Goal: Task Accomplishment & Management: Complete application form

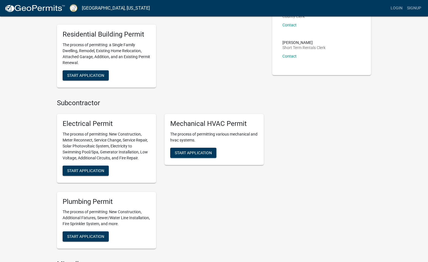
scroll to position [198, 0]
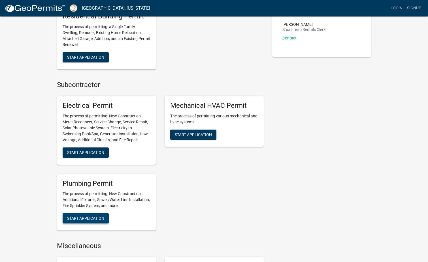
click at [78, 215] on button "Start Application" at bounding box center [86, 218] width 46 height 10
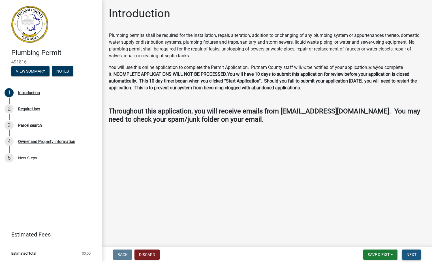
click at [411, 252] on span "Next" at bounding box center [412, 254] width 10 height 5
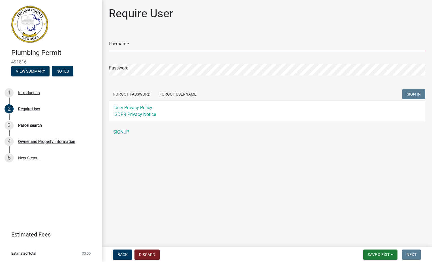
click at [121, 41] on input "Username" at bounding box center [267, 46] width 317 height 12
click at [125, 46] on input "Username" at bounding box center [267, 46] width 317 height 12
click at [114, 46] on input "Username" at bounding box center [267, 46] width 317 height 12
type input "C"
type input "c"
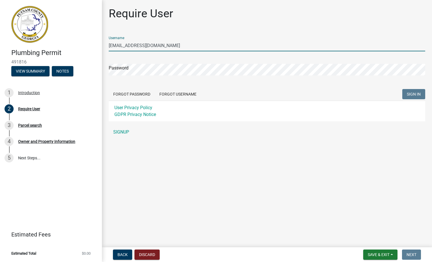
type input "[EMAIL_ADDRESS][DOMAIN_NAME]"
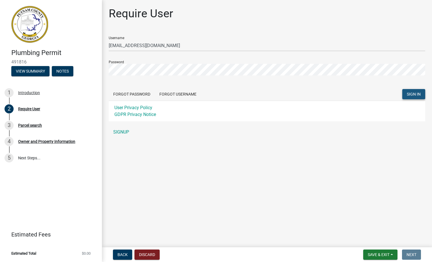
click at [411, 93] on span "SIGN IN" at bounding box center [414, 94] width 14 height 5
click at [119, 132] on link "SIGNUP" at bounding box center [267, 131] width 317 height 11
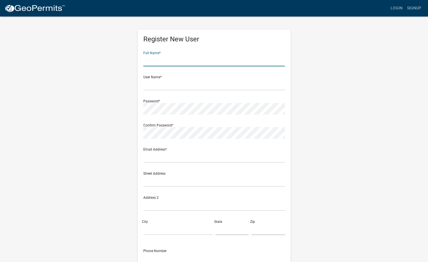
click at [153, 61] on input "text" at bounding box center [214, 61] width 142 height 12
click at [181, 47] on div "Full Name * Neia" at bounding box center [214, 57] width 142 height 20
click at [158, 59] on input "Neia" at bounding box center [214, 61] width 142 height 12
type input "[PERSON_NAME]"
type input "[EMAIL_ADDRESS][DOMAIN_NAME]"
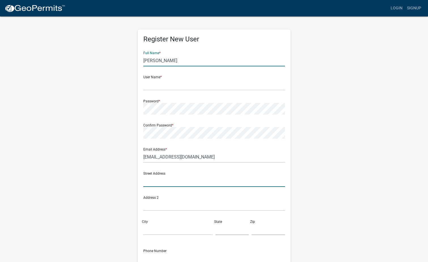
type input "[STREET_ADDRESS]"
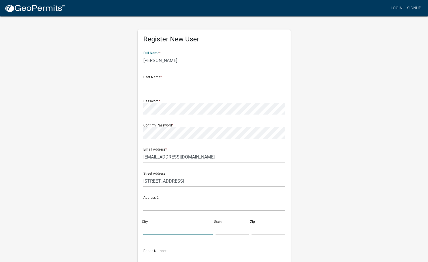
type input "[GEOGRAPHIC_DATA], GA 30093"
type input "[US_STATE]"
type input "30093"
type input "6786387942"
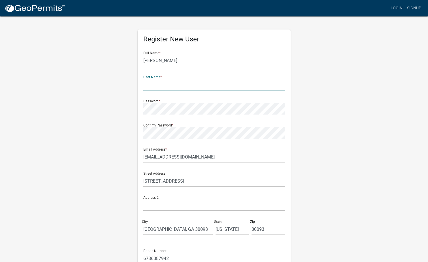
click at [152, 85] on input "text" at bounding box center [214, 85] width 142 height 12
type input "n"
type input "nfarley"
click at [212, 114] on form "Full Name * [PERSON_NAME] User Name * nfarley Password * Confirm Password * Ema…" at bounding box center [214, 168] width 142 height 242
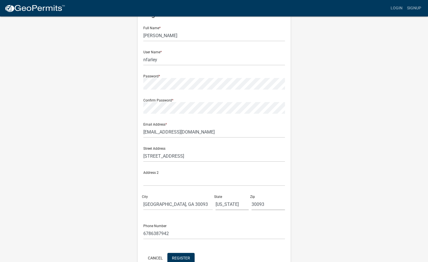
scroll to position [57, 0]
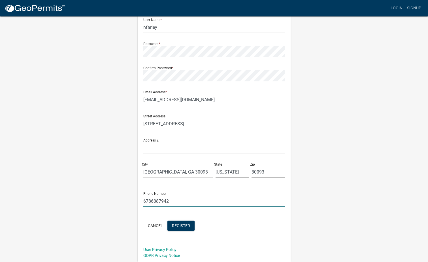
click at [168, 201] on input "6786387942" at bounding box center [214, 201] width 142 height 12
drag, startPoint x: 172, startPoint y: 199, endPoint x: 43, endPoint y: 198, distance: 129.7
click at [43, 198] on wm-register-view "more_horiz Login Signup Register New User Full Name * [PERSON_NAME] User Name *…" at bounding box center [214, 102] width 428 height 319
type input "7706558594"
click at [205, 190] on div "Phone Number [PHONE_NUMBER]" at bounding box center [214, 197] width 142 height 20
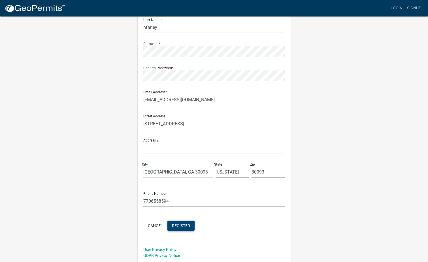
click at [178, 223] on button "Register" at bounding box center [180, 225] width 27 height 10
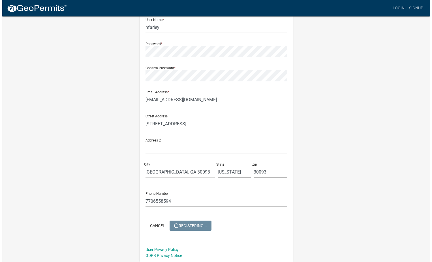
scroll to position [0, 0]
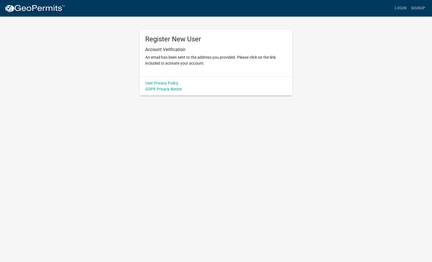
click at [187, 194] on body "Internet Explorer does NOT work with GeoPermits. Get a new browser for more sec…" at bounding box center [216, 131] width 432 height 262
drag, startPoint x: 277, startPoint y: 187, endPoint x: 276, endPoint y: 175, distance: 12.3
click at [276, 186] on body "Internet Explorer does NOT work with GeoPermits. Get a new browser for more sec…" at bounding box center [216, 131] width 432 height 262
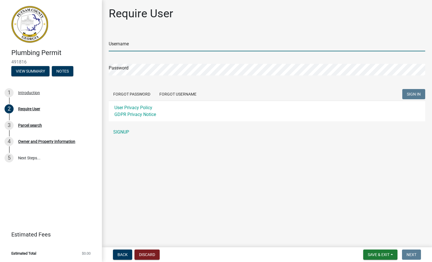
type input "nfarley"
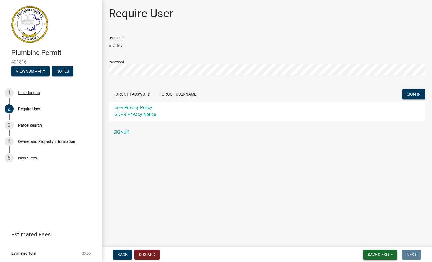
click at [382, 253] on span "Save & Exit" at bounding box center [379, 254] width 22 height 5
click at [369, 240] on button "Save & Exit" at bounding box center [374, 240] width 45 height 14
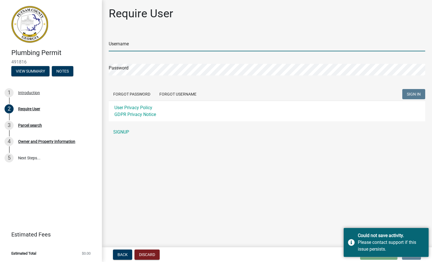
type input "nfarley"
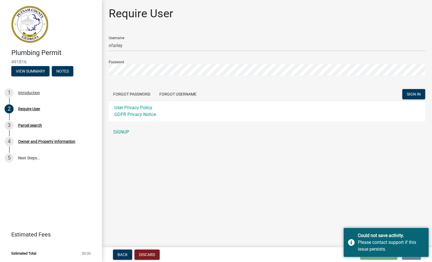
click at [340, 189] on main "Require User Username nfarley Password Forgot Password Forgot Username SIGN IN …" at bounding box center [267, 122] width 330 height 245
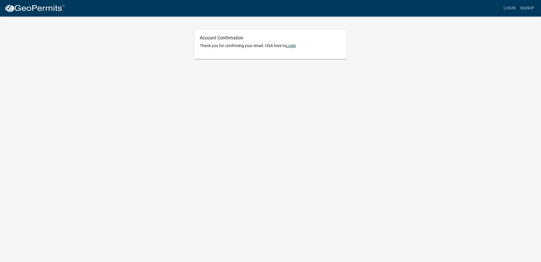
click at [296, 46] on link "Login" at bounding box center [291, 45] width 10 height 5
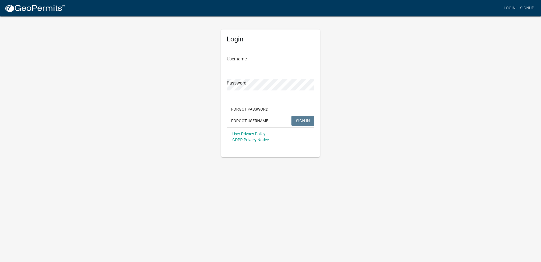
type input "nfarley"
click at [303, 119] on span "SIGN IN" at bounding box center [303, 120] width 14 height 5
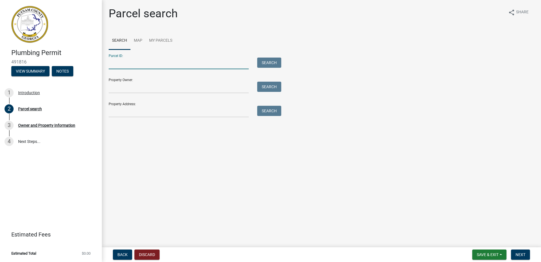
click at [114, 63] on input "Parcel ID:" at bounding box center [179, 63] width 140 height 12
paste input "053B067"
type input "053B067"
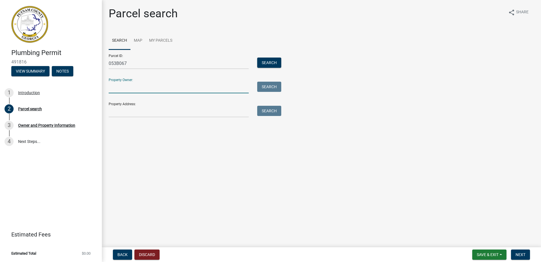
click at [115, 84] on input "Property Owner:" at bounding box center [179, 88] width 140 height 12
paste input "ELLIS KEVIN C & NANCY J"
type input "ELLIS KEVIN C & NANCY J"
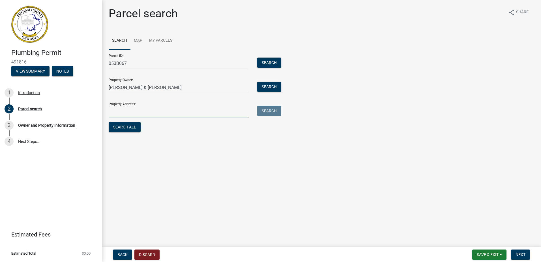
click at [114, 113] on input "Property Address:" at bounding box center [179, 112] width 140 height 12
paste input "335 LITTLE RIVER TRAIL"
type input "335 LITTLE RIVER TRAIL"
click at [519, 253] on span "Next" at bounding box center [521, 254] width 10 height 5
click at [274, 112] on button "Search" at bounding box center [269, 111] width 24 height 10
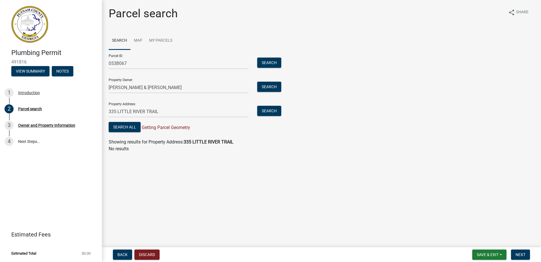
click at [207, 142] on strong "335 LITTLE RIVER TRAIL" at bounding box center [209, 141] width 50 height 5
click at [263, 164] on main "Parcel search share Share Search Map My Parcels Parcel ID: 053B067 Search Prope…" at bounding box center [321, 122] width 439 height 245
click at [124, 124] on button "Search All" at bounding box center [125, 127] width 32 height 10
click at [522, 252] on span "Next" at bounding box center [521, 254] width 10 height 5
click at [452, 208] on main "Parcel search share Share Search Map My Parcels Parcel ID: 053B067 Search Prope…" at bounding box center [321, 122] width 439 height 245
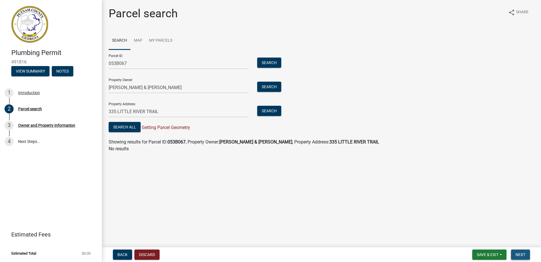
click at [520, 251] on button "Next" at bounding box center [520, 254] width 19 height 10
click at [491, 251] on button "Save & Exit" at bounding box center [490, 254] width 34 height 10
click at [480, 227] on button "Save" at bounding box center [484, 226] width 45 height 14
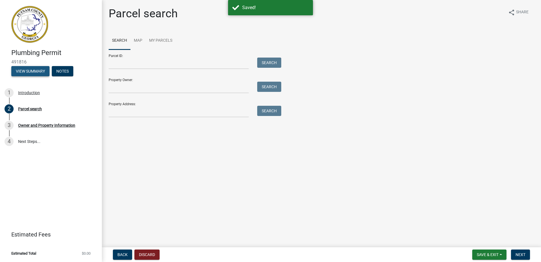
click at [25, 71] on button "View Summary" at bounding box center [30, 71] width 38 height 10
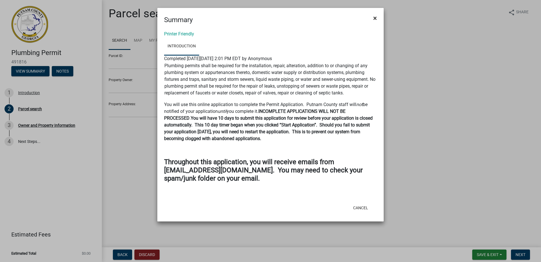
click at [377, 18] on span "×" at bounding box center [375, 18] width 4 height 8
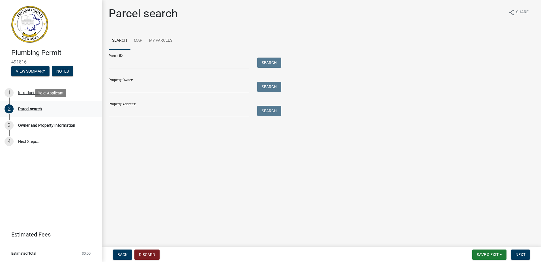
click at [25, 105] on div "2 Parcel search" at bounding box center [49, 108] width 88 height 9
click at [35, 94] on div "Introduction" at bounding box center [29, 93] width 22 height 4
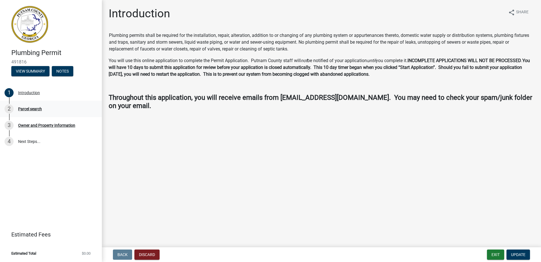
click at [31, 109] on div "Parcel search" at bounding box center [30, 109] width 24 height 4
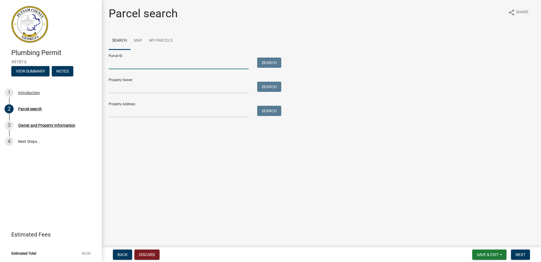
click at [125, 63] on input "Parcel ID:" at bounding box center [179, 63] width 140 height 12
type input "053B067"
type input "ELLIS KEVIN C & NANCY J"
type input "335 LITTLE RIVER TRAIL"
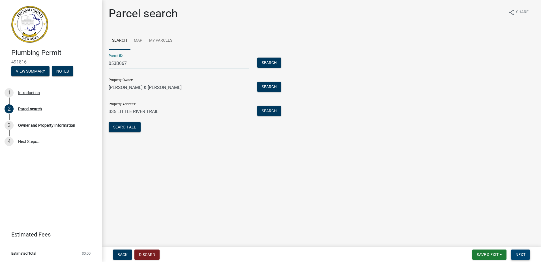
click at [525, 253] on span "Next" at bounding box center [521, 254] width 10 height 5
click at [129, 128] on button "Search All" at bounding box center [125, 127] width 32 height 10
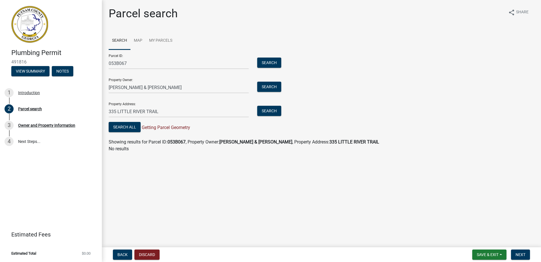
drag, startPoint x: 280, startPoint y: 183, endPoint x: 334, endPoint y: 186, distance: 54.5
click at [281, 183] on main "Parcel search share Share Search Map My Parcels Parcel ID: 053B067 Search Prope…" at bounding box center [321, 122] width 439 height 245
click at [525, 252] on span "Next" at bounding box center [521, 254] width 10 height 5
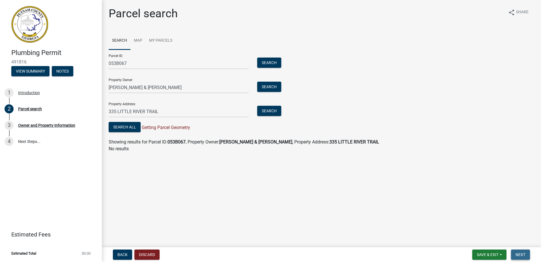
click at [525, 252] on span "Next" at bounding box center [521, 254] width 10 height 5
click at [485, 254] on span "Save & Exit" at bounding box center [488, 254] width 22 height 5
click at [481, 241] on button "Save & Exit" at bounding box center [484, 240] width 45 height 14
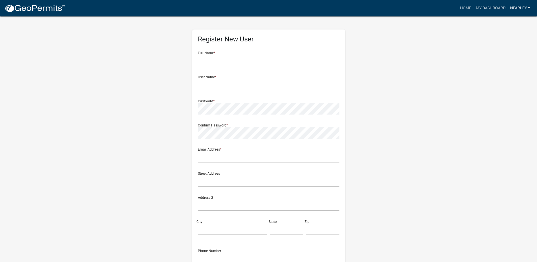
click at [520, 8] on link "nfarley" at bounding box center [520, 8] width 25 height 11
click at [504, 44] on link "Logout" at bounding box center [509, 42] width 45 height 14
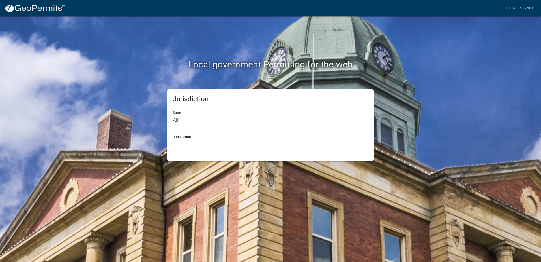
click at [185, 121] on select "All Colorado Georgia Indiana Iowa Kansas Minnesota Ohio South Carolina Wisconsin" at bounding box center [270, 120] width 195 height 12
select select "[US_STATE]"
click at [173, 114] on select "All Colorado Georgia Indiana Iowa Kansas Minnesota Ohio South Carolina Wisconsin" at bounding box center [270, 120] width 195 height 12
click at [176, 141] on select "Carroll County, Georgia Cook County, Georgia Crawford County, Georgia Gilmer Co…" at bounding box center [270, 144] width 195 height 12
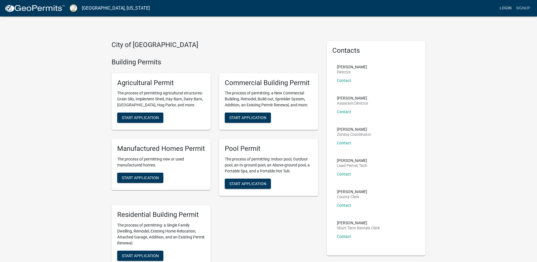
click at [503, 6] on link "Login" at bounding box center [506, 8] width 16 height 11
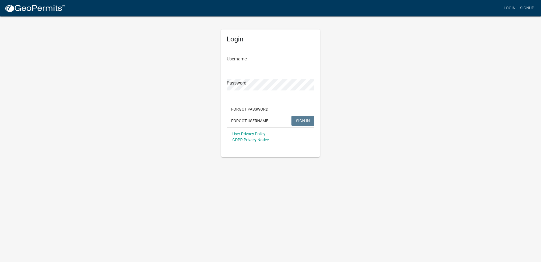
type input "nfarley"
click at [301, 120] on span "SIGN IN" at bounding box center [303, 120] width 14 height 5
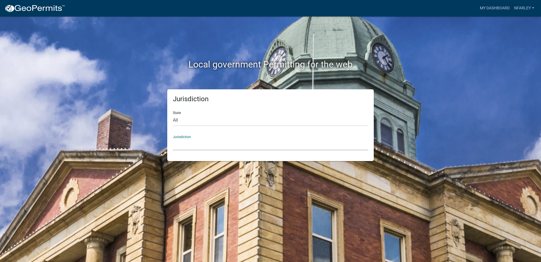
click at [181, 140] on select "Custer County, Colorado Carroll County, Georgia Cook County, Georgia Crawford C…" at bounding box center [270, 144] width 195 height 12
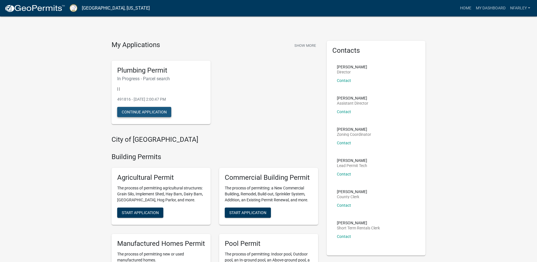
click at [158, 114] on button "Continue Application" at bounding box center [144, 112] width 54 height 10
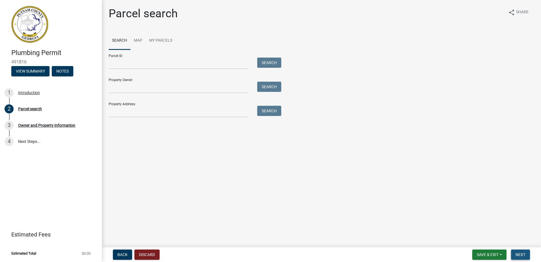
click at [520, 254] on span "Next" at bounding box center [521, 254] width 10 height 5
click at [112, 110] on input "Property Address:" at bounding box center [179, 112] width 140 height 12
type input "335 LITTLE RIVER TRAIL"
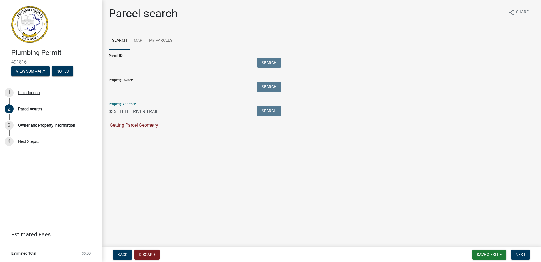
type input "053B067"
type input "ELLIS KEVIN C & NANCY J"
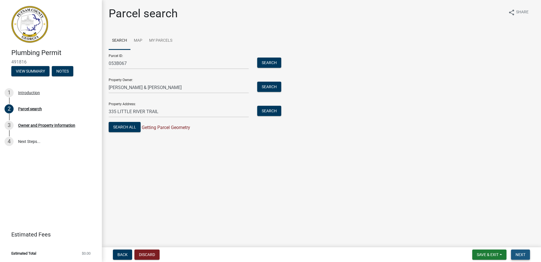
click at [520, 254] on span "Next" at bounding box center [521, 254] width 10 height 5
click at [274, 62] on button "Search" at bounding box center [269, 62] width 24 height 10
click at [267, 84] on button "Search" at bounding box center [269, 87] width 24 height 10
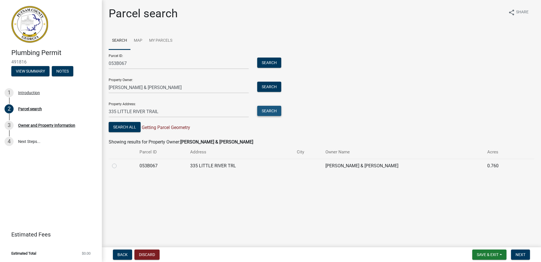
click at [272, 112] on button "Search" at bounding box center [269, 111] width 24 height 10
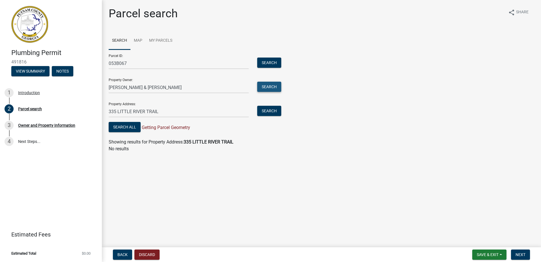
click at [269, 88] on button "Search" at bounding box center [269, 87] width 24 height 10
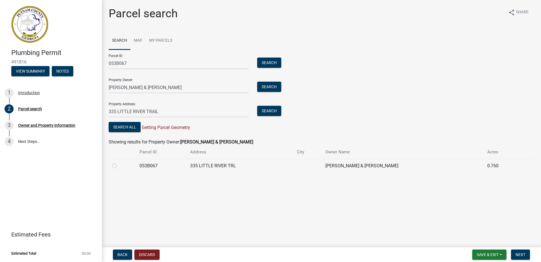
click at [119, 162] on label at bounding box center [119, 162] width 0 height 0
click at [119, 166] on input "radio" at bounding box center [121, 164] width 4 height 4
radio input "true"
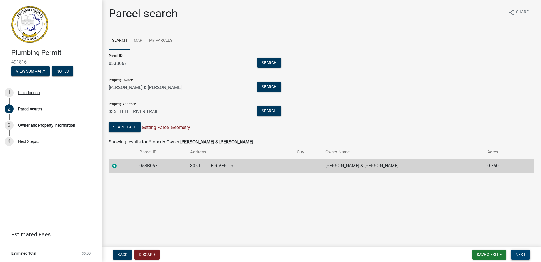
click at [523, 254] on span "Next" at bounding box center [521, 254] width 10 height 5
drag, startPoint x: 523, startPoint y: 254, endPoint x: 464, endPoint y: 242, distance: 61.0
click at [522, 254] on span "Next" at bounding box center [521, 254] width 10 height 5
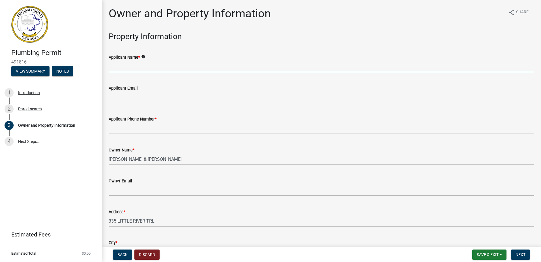
click at [114, 69] on input "Applicant Name *" at bounding box center [322, 67] width 426 height 12
type input "c"
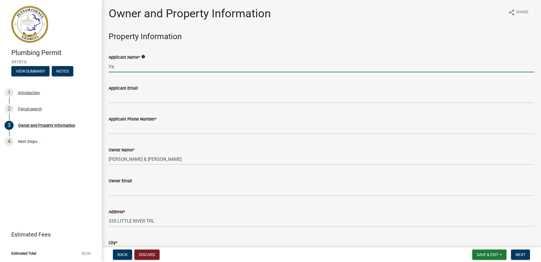
type input "V"
type input "C"
type input "Carrie Heupel"
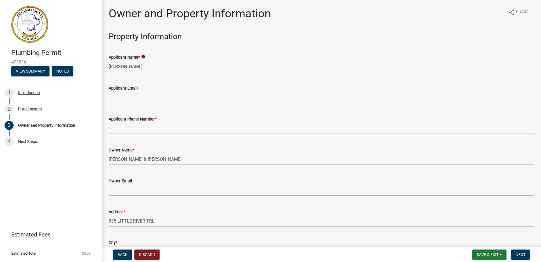
click at [117, 96] on input "Applicant Email" at bounding box center [322, 97] width 426 height 12
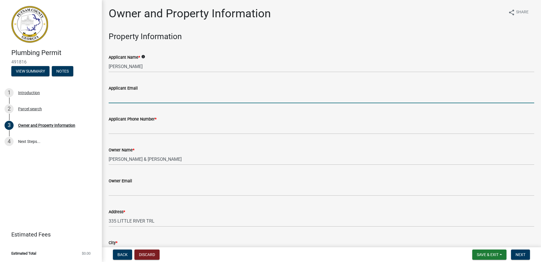
type input "cheupel@ars.com"
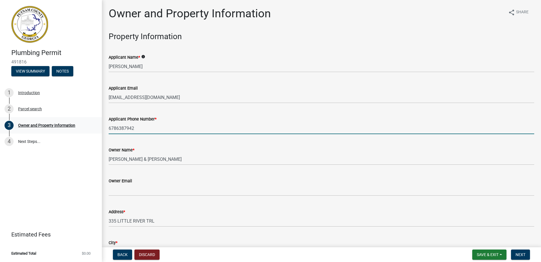
drag, startPoint x: 140, startPoint y: 130, endPoint x: 63, endPoint y: 127, distance: 77.1
click at [66, 131] on div "Plumbing Permit 491816 View Summary Notes 1 Introduction 2 Parcel search 3 Owne…" at bounding box center [270, 131] width 541 height 262
type input "7706558594"
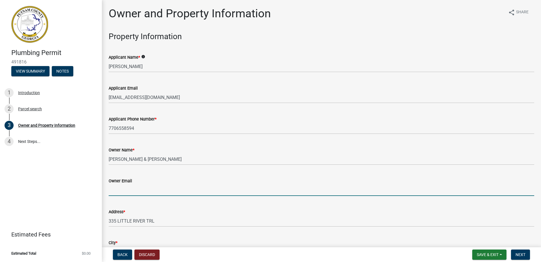
drag, startPoint x: 117, startPoint y: 190, endPoint x: 541, endPoint y: 129, distance: 428.8
click at [117, 190] on input "Owner Email" at bounding box center [322, 190] width 426 height 12
click at [110, 190] on input "Owner Email" at bounding box center [322, 190] width 426 height 12
paste input "scjendavors@gmail.com"
type input "scjendavors@gmail.com"
